Goal: Task Accomplishment & Management: Manage account settings

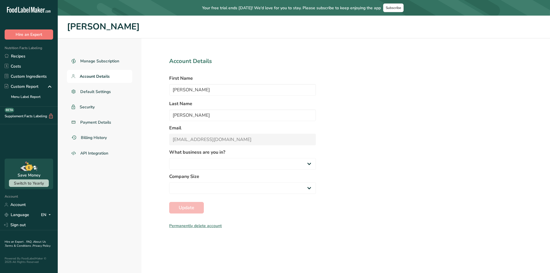
select select "2"
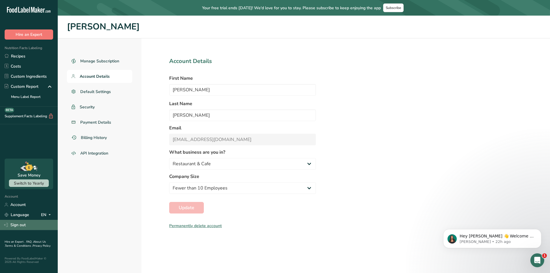
click at [14, 226] on link "Sign out" at bounding box center [29, 225] width 58 height 10
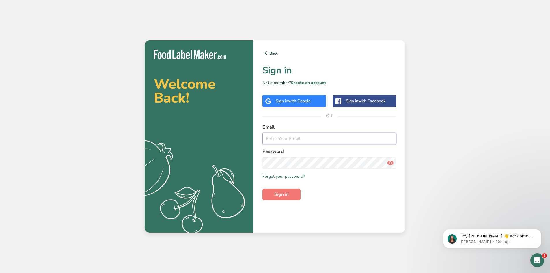
click at [294, 137] on input "email" at bounding box center [330, 139] width 134 height 12
click at [293, 114] on div "Back Sign in Not a member? Create an account Sign in with Google Sign in with F…" at bounding box center [329, 136] width 152 height 192
click at [294, 105] on div "Sign in with Google" at bounding box center [295, 101] width 64 height 12
